Goal: Task Accomplishment & Management: Manage account settings

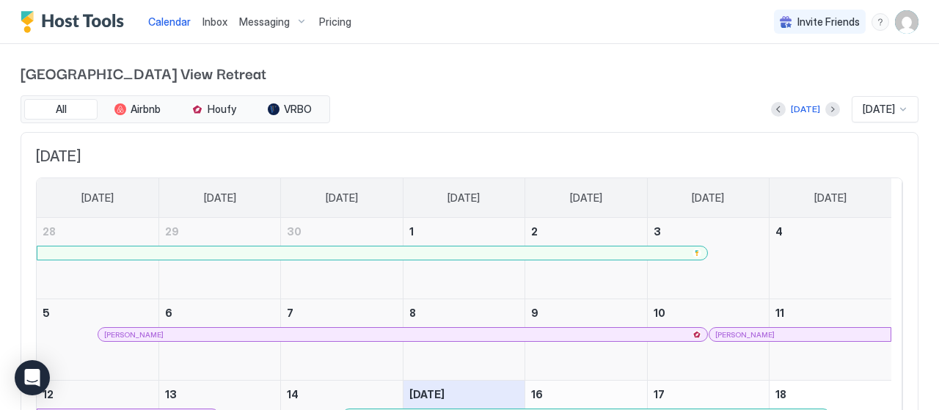
click at [895, 23] on img "User profile" at bounding box center [906, 21] width 23 height 23
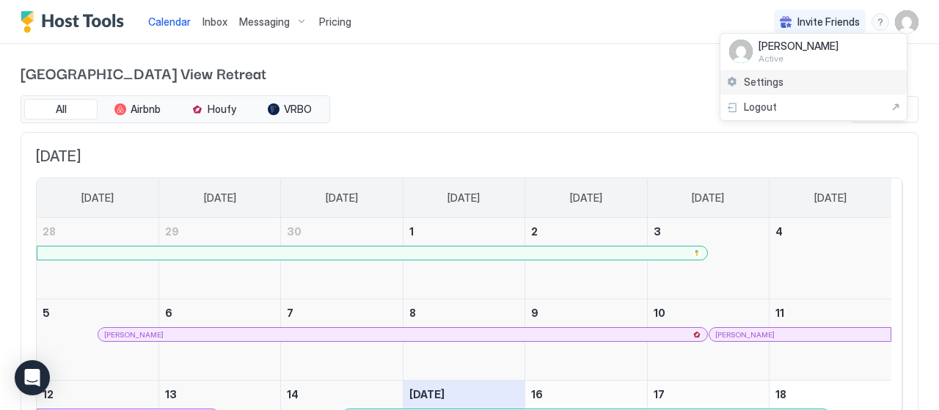
click at [761, 81] on span "Settings" at bounding box center [764, 82] width 40 height 13
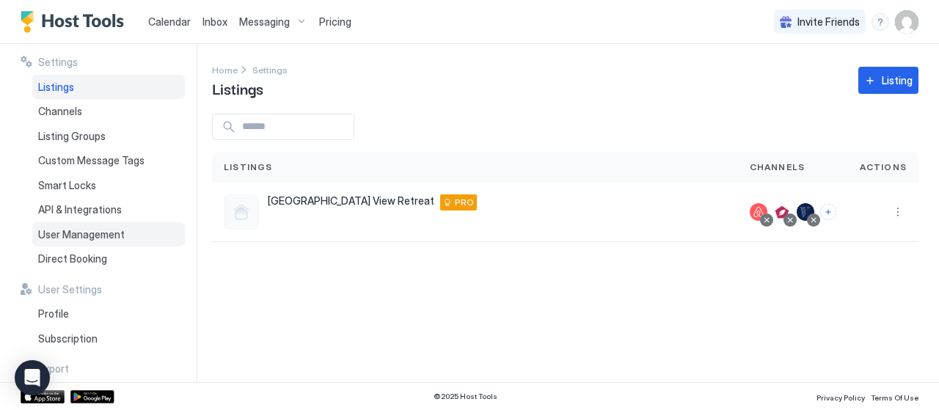
click at [61, 233] on span "User Management" at bounding box center [81, 234] width 87 height 13
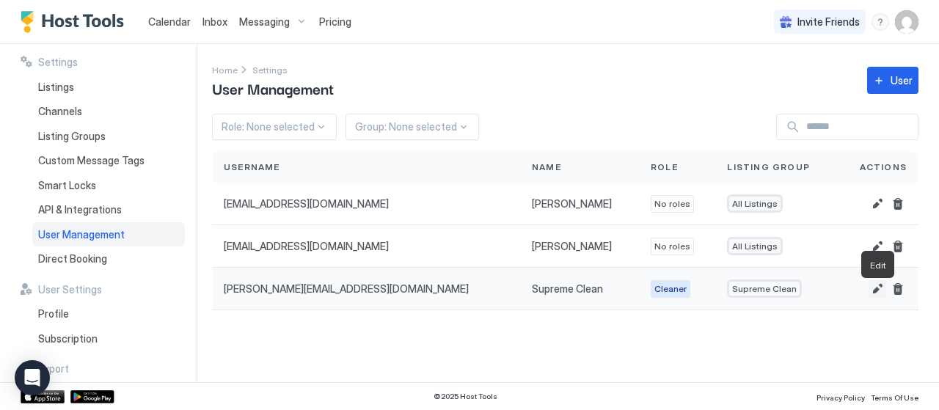
click at [874, 296] on button "Edit" at bounding box center [878, 289] width 18 height 18
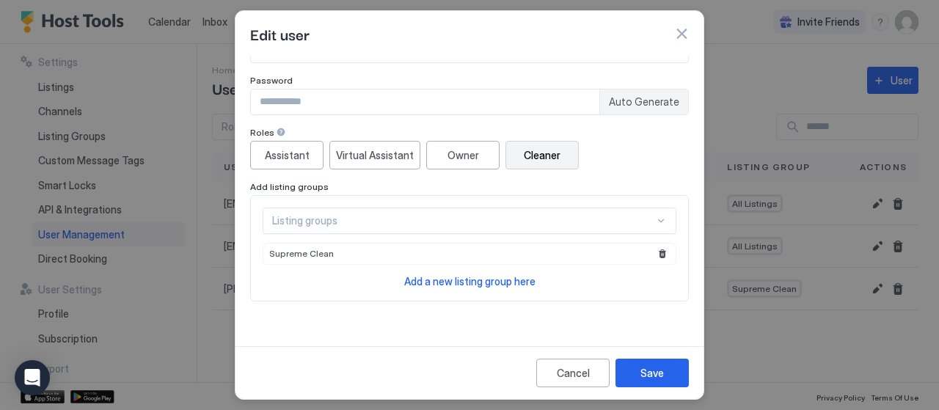
scroll to position [87, 0]
click at [454, 284] on span "Add a new listing group here" at bounding box center [469, 280] width 131 height 12
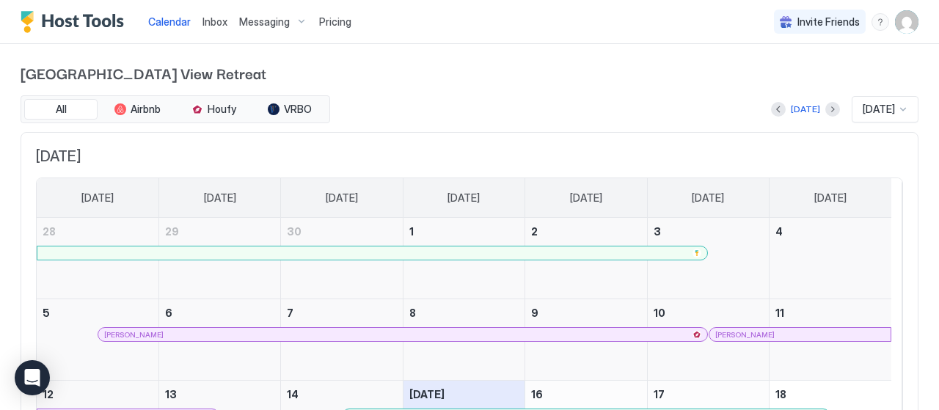
click at [895, 25] on img "User profile" at bounding box center [906, 21] width 23 height 23
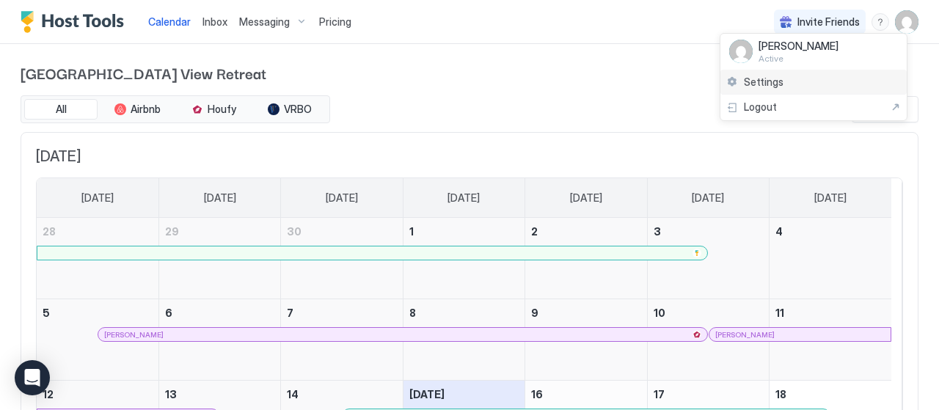
click at [775, 82] on span "Settings" at bounding box center [764, 82] width 40 height 13
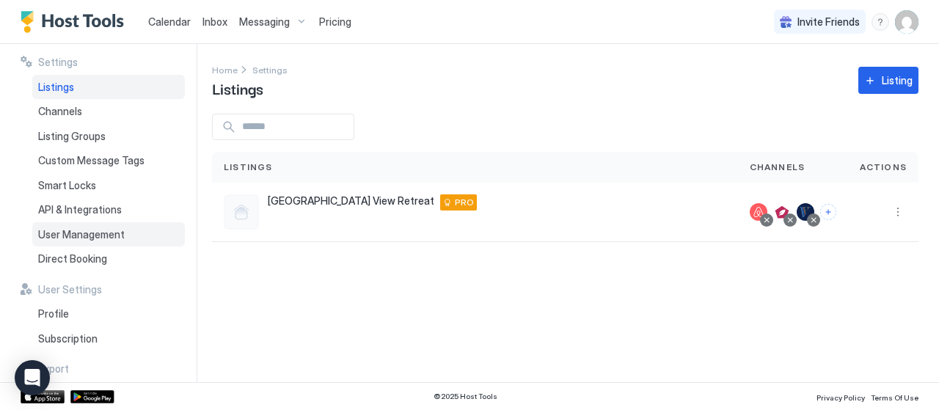
click at [103, 237] on span "User Management" at bounding box center [81, 234] width 87 height 13
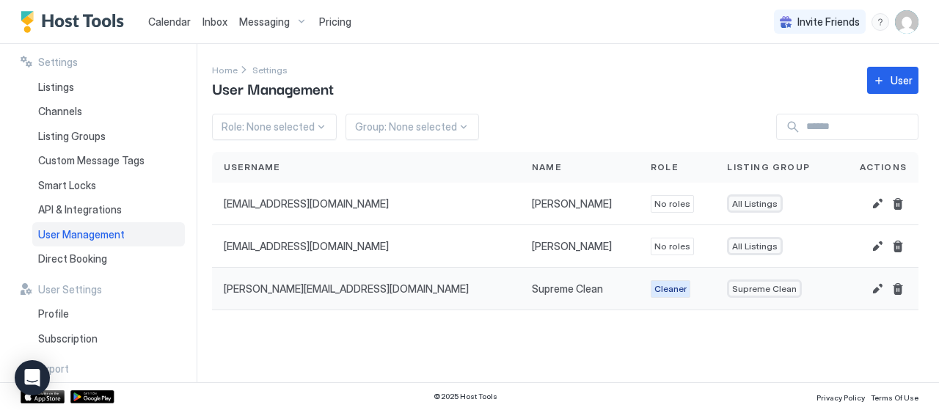
click at [732, 294] on span "Supreme Clean" at bounding box center [764, 288] width 65 height 11
click at [877, 293] on button "Edit" at bounding box center [878, 289] width 18 height 18
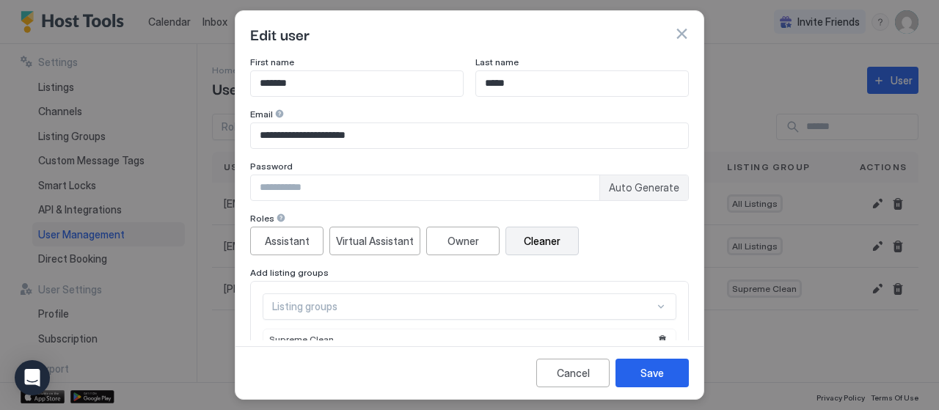
scroll to position [73, 0]
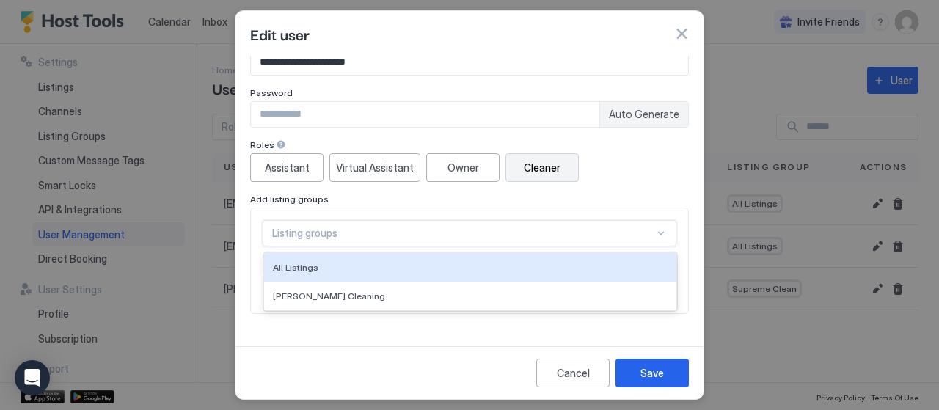
click at [652, 233] on div "2 results available. Use Up and Down to choose options, press Enter to select t…" at bounding box center [470, 233] width 414 height 26
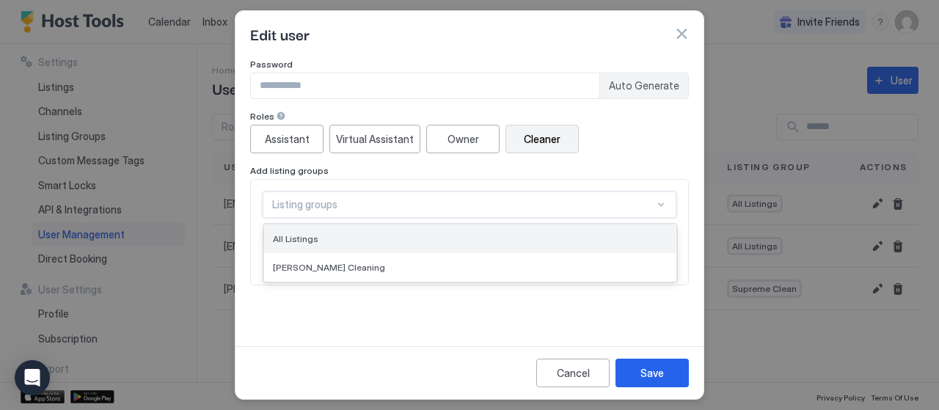
click at [647, 236] on div "All Listings" at bounding box center [470, 238] width 395 height 11
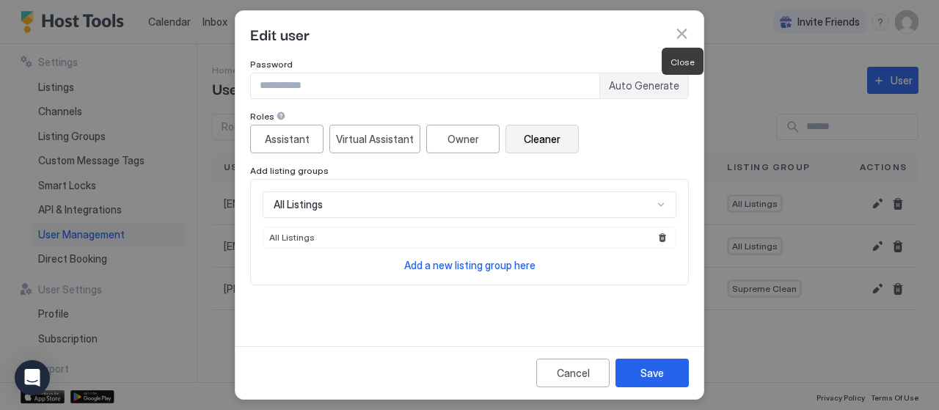
click at [680, 30] on button "button" at bounding box center [681, 33] width 15 height 15
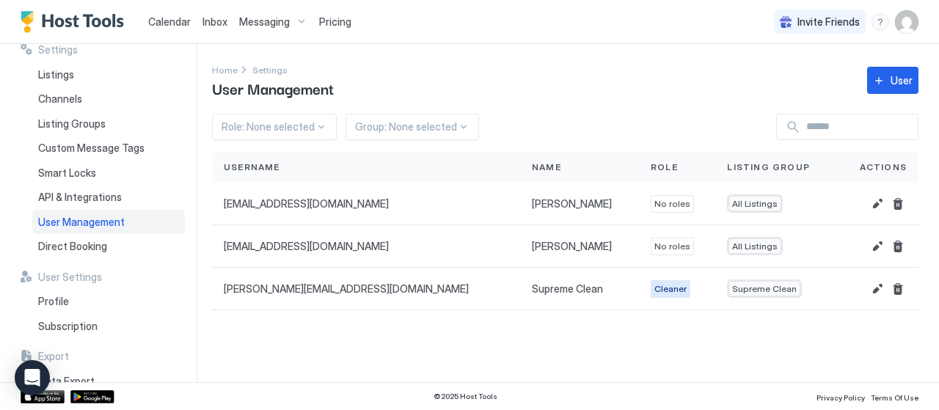
scroll to position [0, 0]
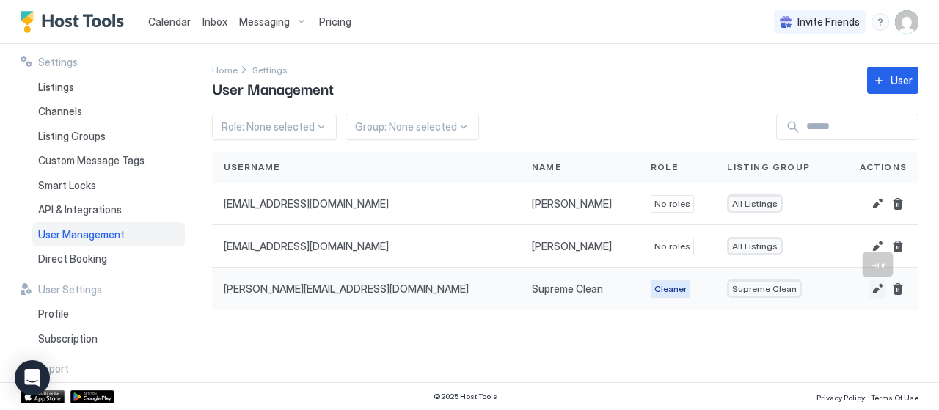
click at [879, 295] on button "Edit" at bounding box center [878, 289] width 18 height 18
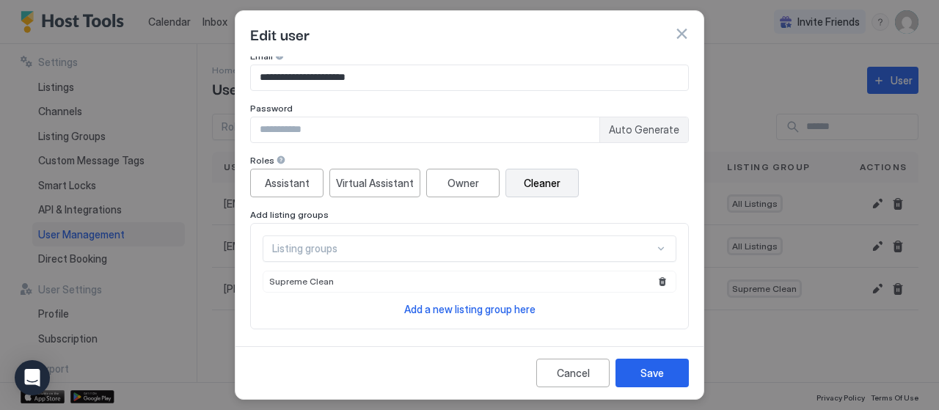
scroll to position [123, 0]
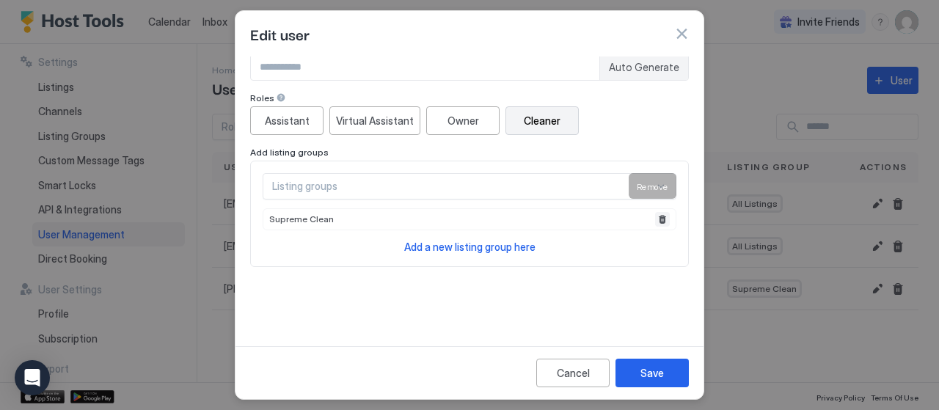
click at [655, 215] on button "Remove" at bounding box center [662, 219] width 15 height 15
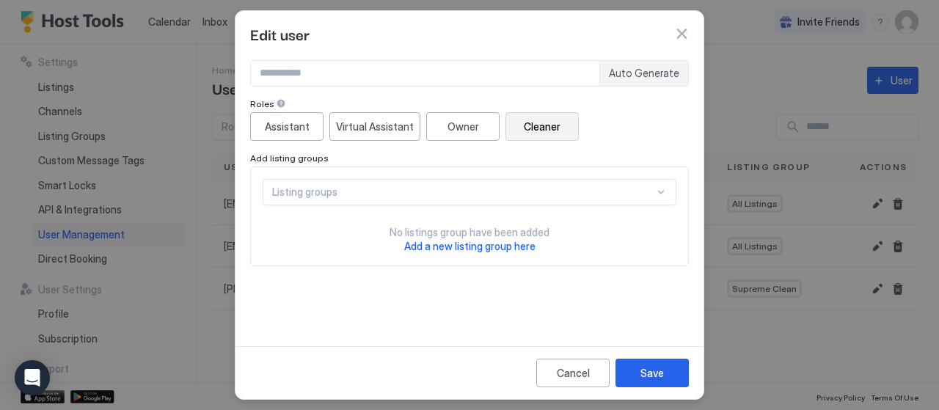
scroll to position [118, 0]
click at [653, 371] on div "Save" at bounding box center [652, 372] width 23 height 15
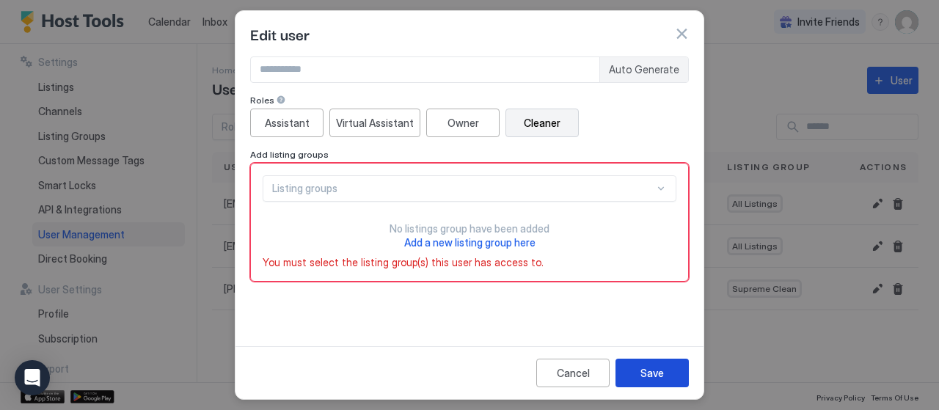
scroll to position [123, 0]
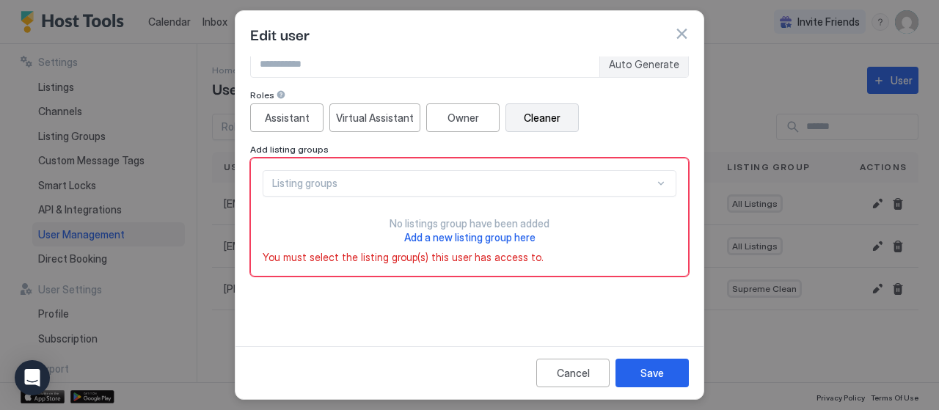
click at [349, 302] on div "**********" at bounding box center [469, 134] width 439 height 402
click at [649, 379] on div "Save" at bounding box center [652, 372] width 23 height 15
click at [652, 183] on div "Listing groups" at bounding box center [470, 183] width 414 height 26
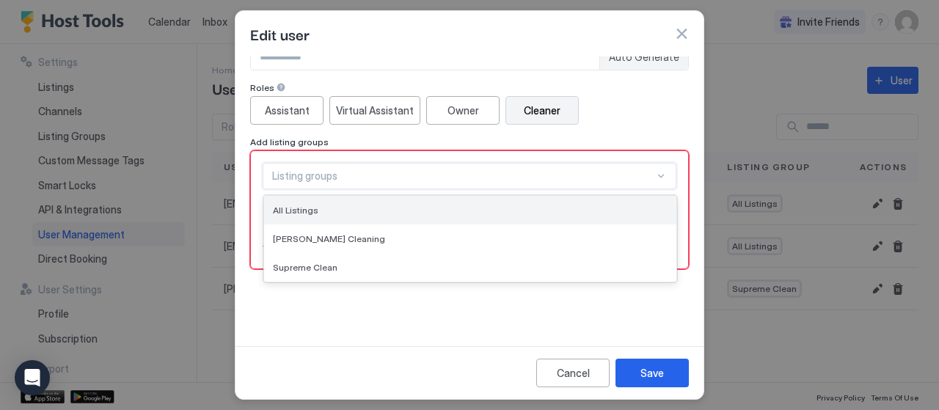
click at [312, 205] on span "All Listings" at bounding box center [296, 210] width 46 height 11
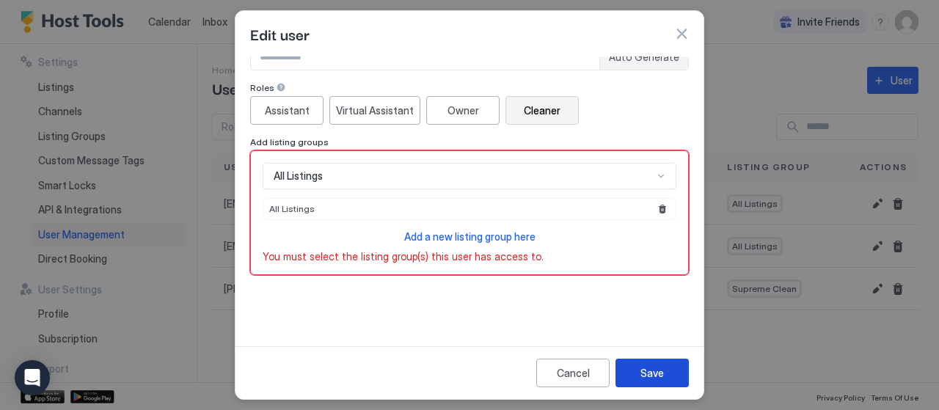
click at [652, 374] on div "Save" at bounding box center [652, 372] width 23 height 15
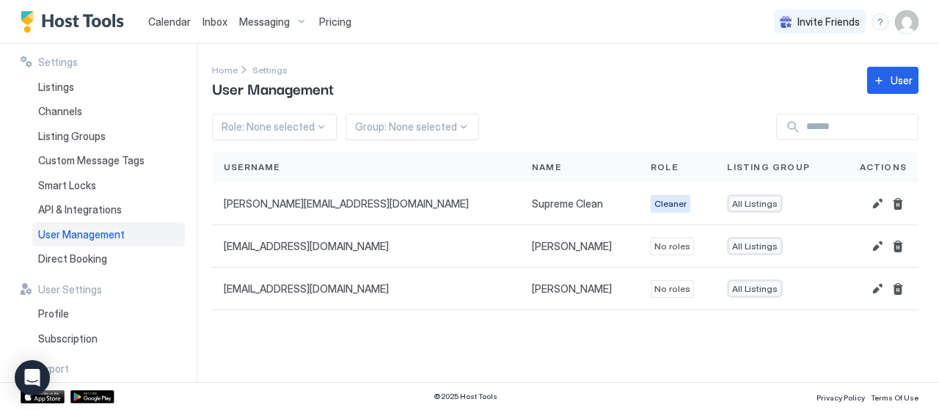
click at [165, 23] on span "Calendar" at bounding box center [169, 21] width 43 height 12
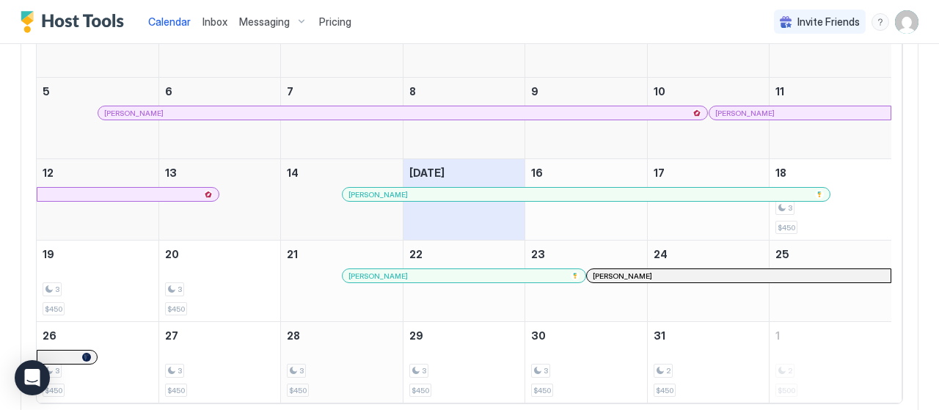
scroll to position [335, 0]
